Goal: Transaction & Acquisition: Purchase product/service

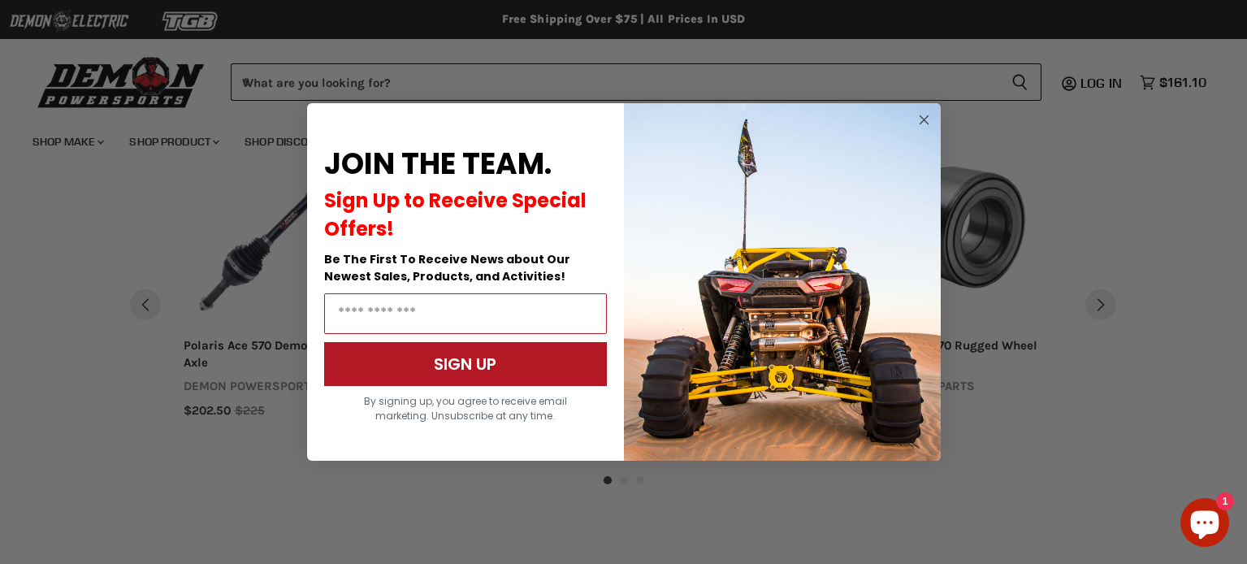
scroll to position [1286, 0]
